Goal: Contribute content: Add original content to the website for others to see

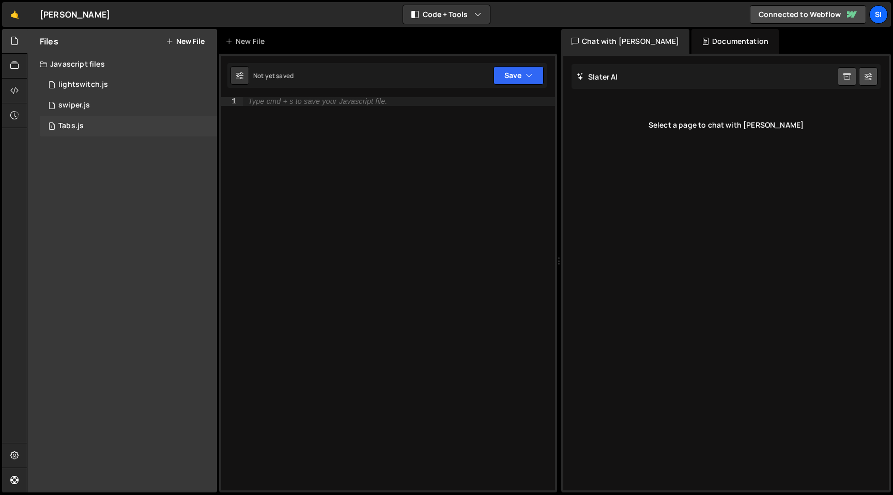
click at [109, 120] on div "1 Tabs.js 0" at bounding box center [128, 126] width 177 height 21
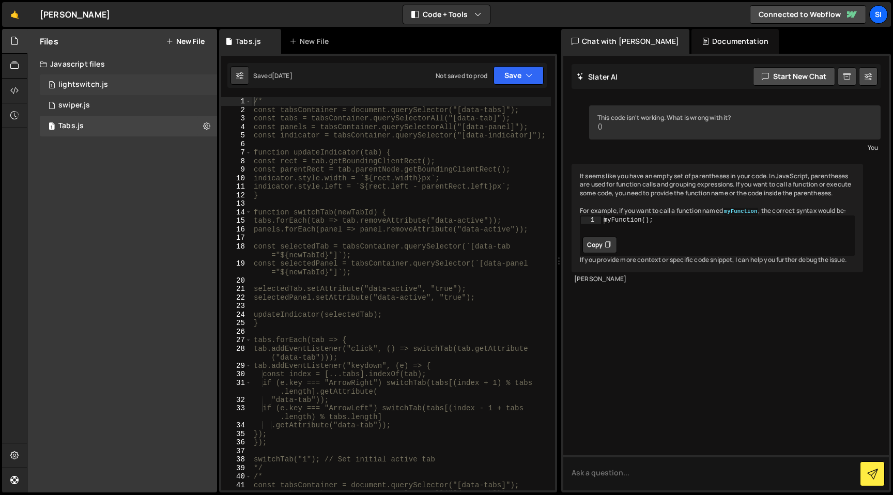
click at [116, 87] on div "1 lightswitch.js 0" at bounding box center [128, 84] width 177 height 21
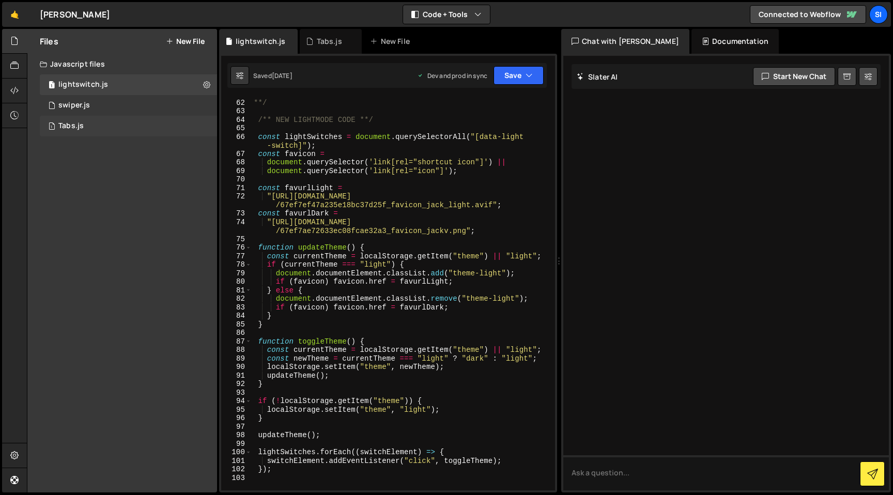
scroll to position [530, 0]
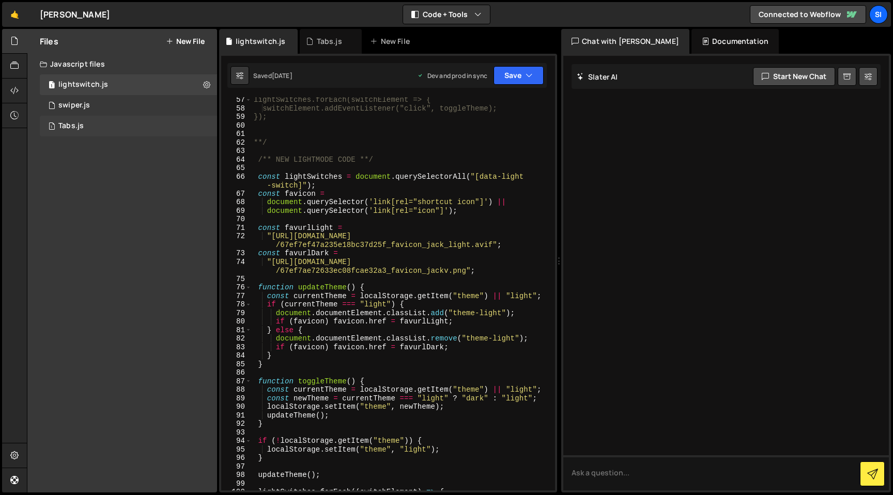
click at [364, 191] on div "lightSwitches.forEach(switchElement => { switchElement.addEventListener("click"…" at bounding box center [401, 301] width 299 height 410
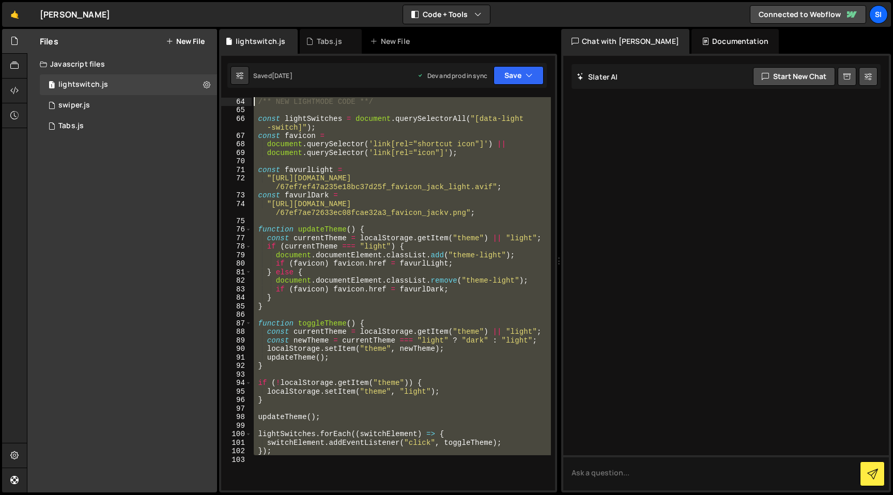
scroll to position [588, 0]
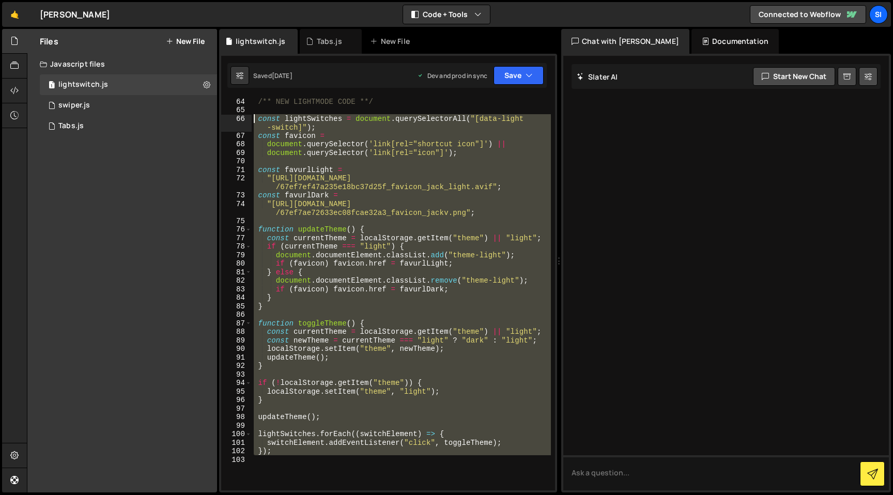
drag, startPoint x: 344, startPoint y: 454, endPoint x: 246, endPoint y: 119, distance: 349.5
click at [246, 119] on div "const favicon = 64 65 66 67 68 69 70 71 72 73 74 75 76 77 78 79 80 81 82 83 84 …" at bounding box center [388, 293] width 334 height 393
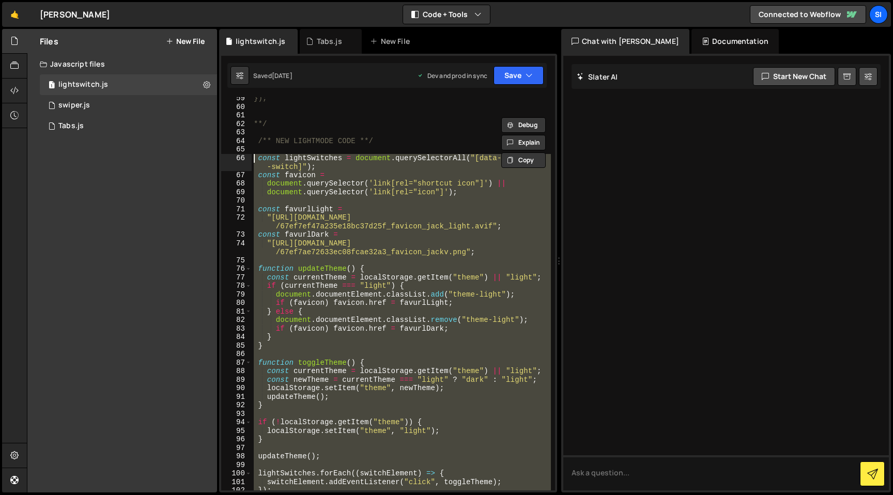
scroll to position [544, 0]
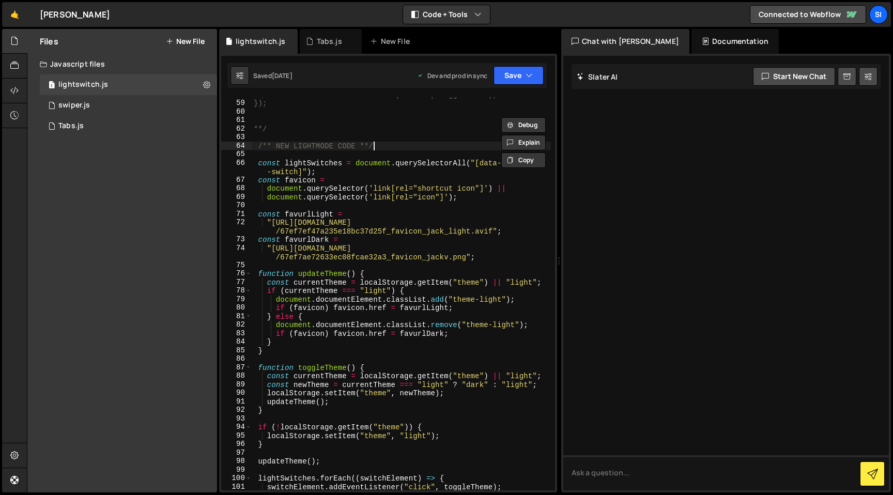
click at [392, 142] on div "switchElement.addEventListener("click", toggleTheme); }); **/ /** NEW LIGHTMODE…" at bounding box center [401, 295] width 299 height 410
type textarea "/** NEW LIGHTMODE CODE **/"
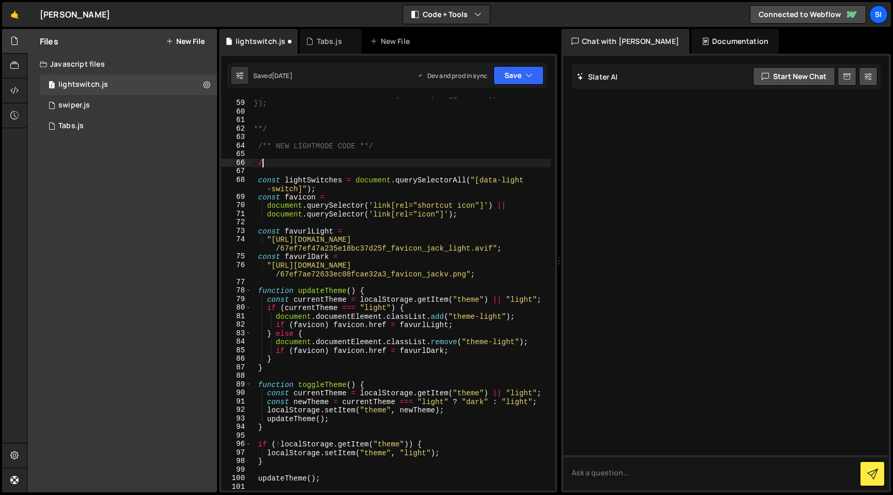
type textarea "/*"
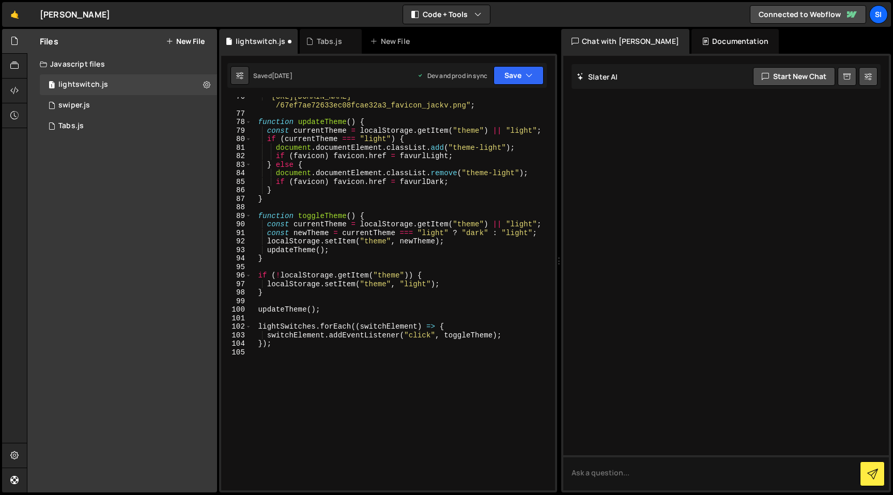
scroll to position [771, 0]
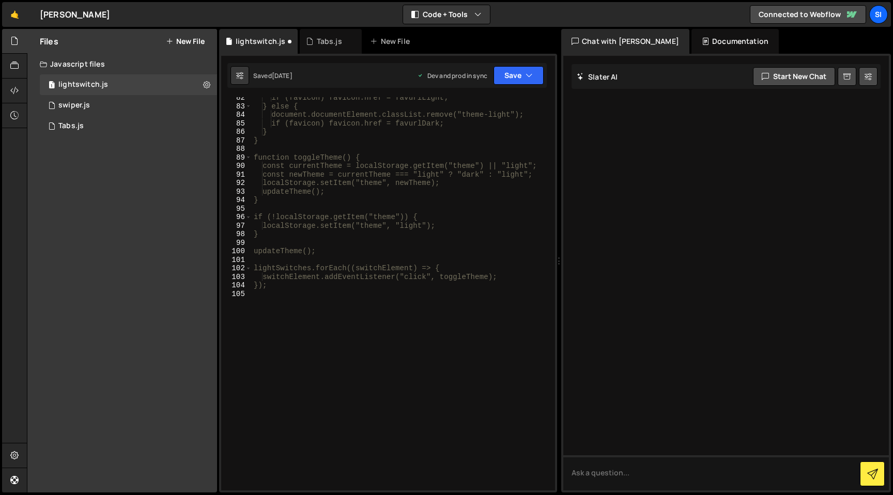
click at [351, 303] on div "if (favicon) favicon.href = favurlLight; } else { document.documentElement.clas…" at bounding box center [401, 299] width 299 height 410
type textarea "*/"
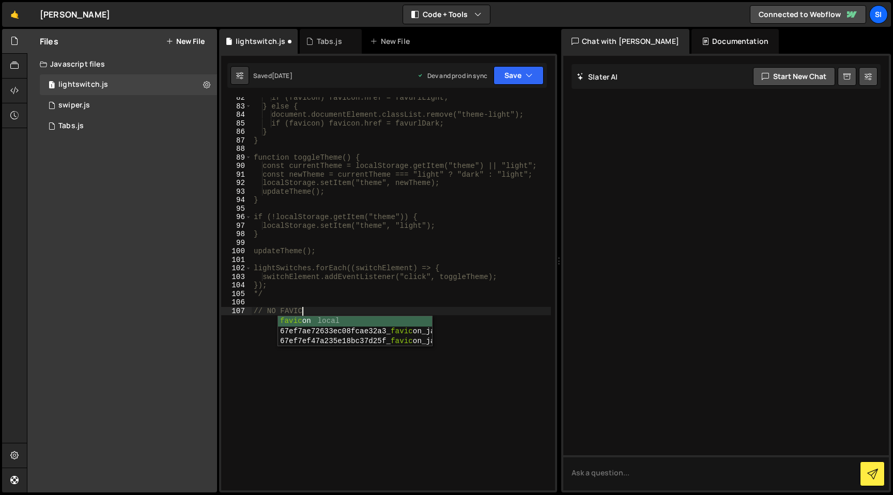
scroll to position [0, 3]
type textarea "// NO favicon"
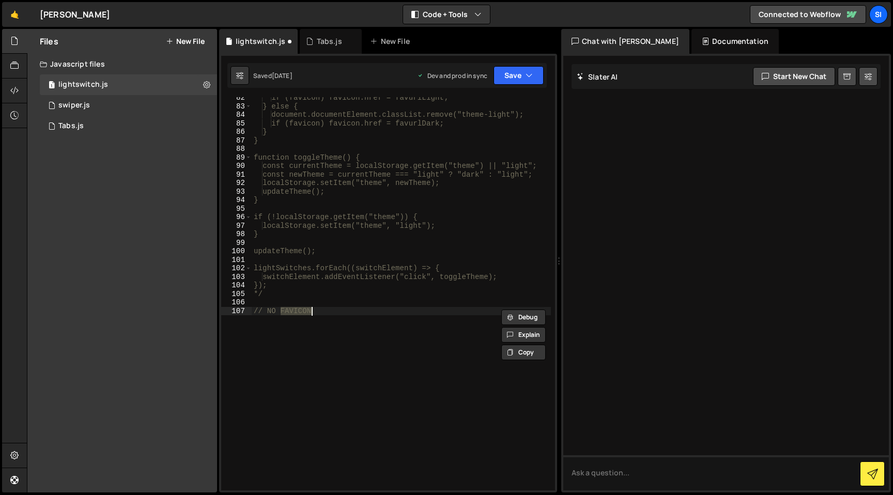
type textarea "// NO FAVICON"
click at [328, 389] on div "if (favicon) favicon.href = favurlLight; } else { document.documentElement.clas…" at bounding box center [401, 293] width 299 height 393
paste textarea
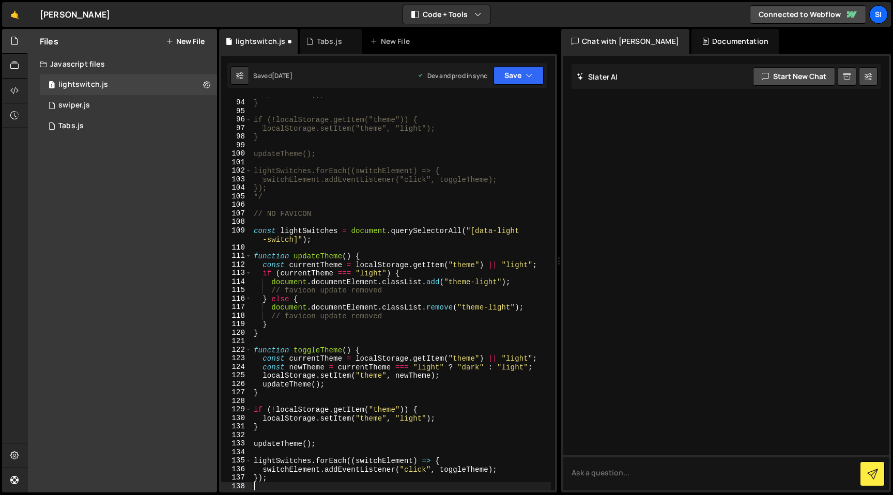
scroll to position [869, 0]
click at [502, 79] on button "Save" at bounding box center [519, 75] width 50 height 19
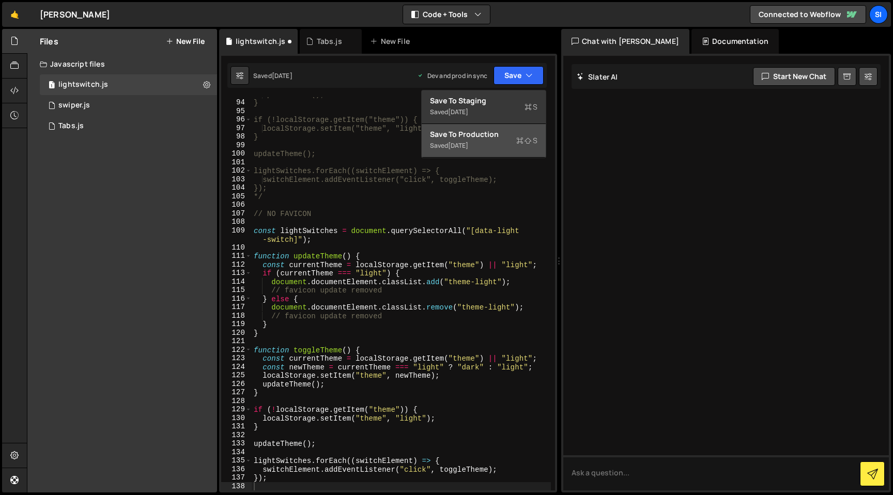
click at [500, 135] on div "Save to Production S" at bounding box center [483, 134] width 107 height 10
